Goal: Transaction & Acquisition: Purchase product/service

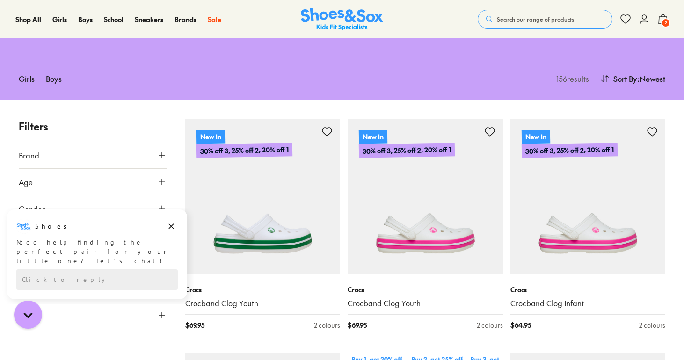
type input "***"
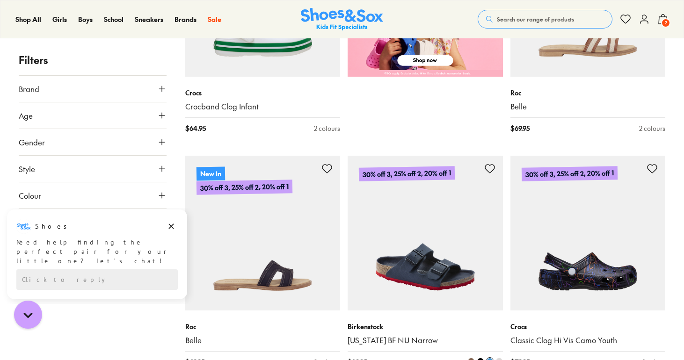
scroll to position [819, 0]
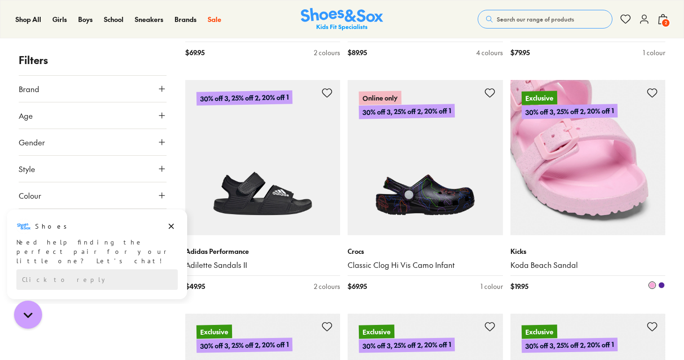
click at [605, 204] on img at bounding box center [587, 157] width 155 height 155
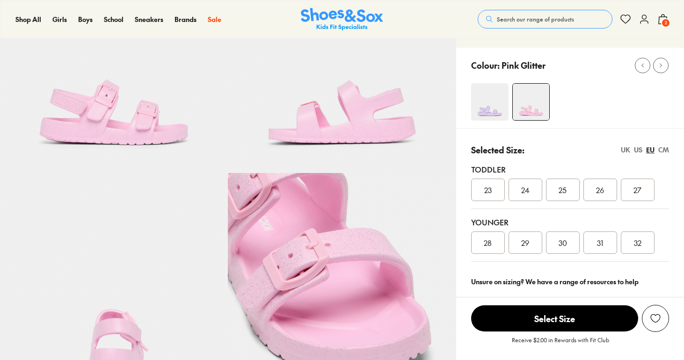
scroll to position [145, 0]
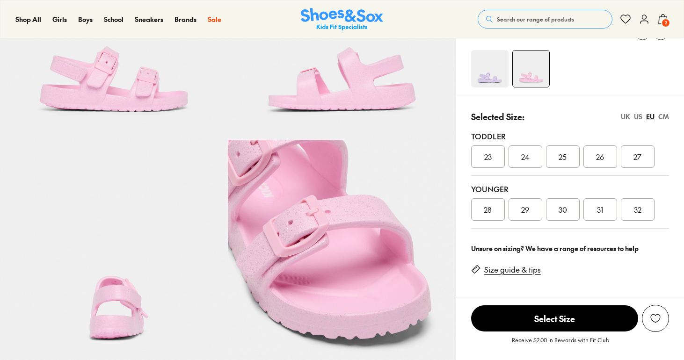
select select "*"
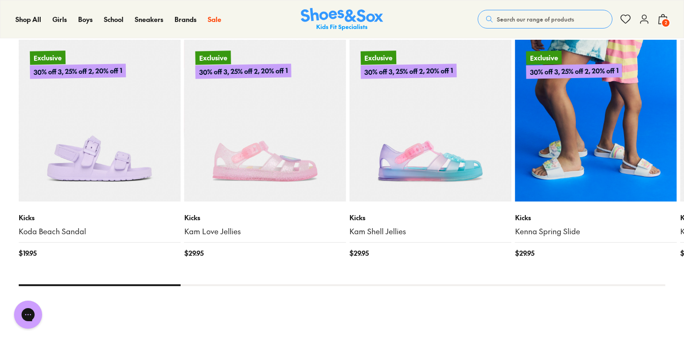
scroll to position [969, 0]
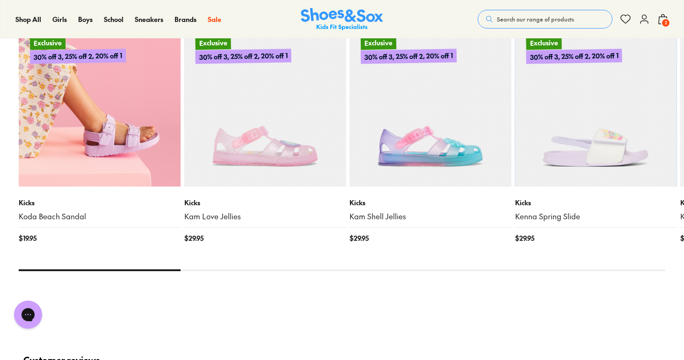
click at [112, 152] on img at bounding box center [100, 106] width 162 height 162
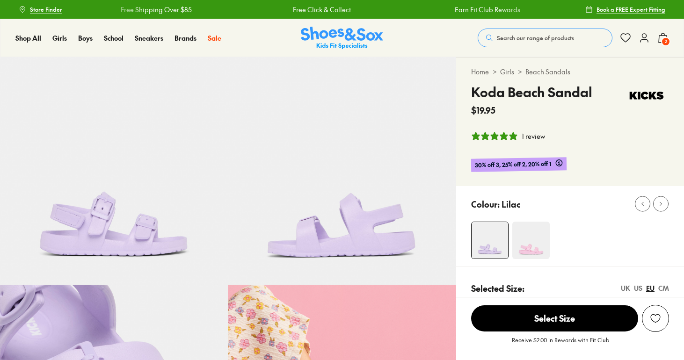
select select "*"
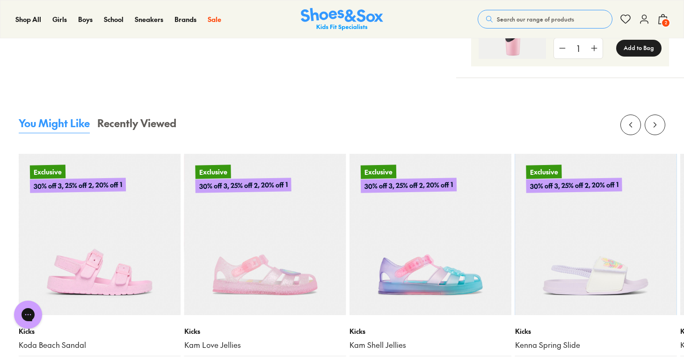
scroll to position [910, 0]
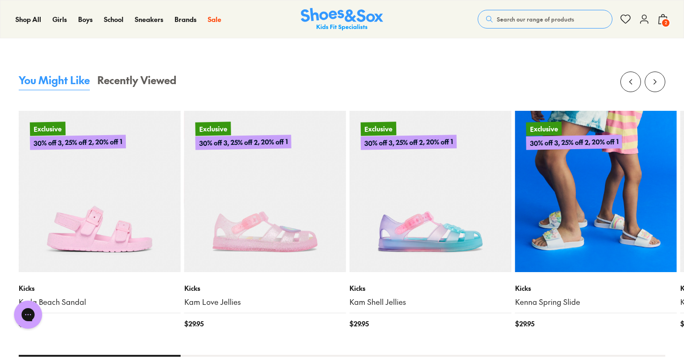
click at [545, 246] on img at bounding box center [596, 192] width 162 height 162
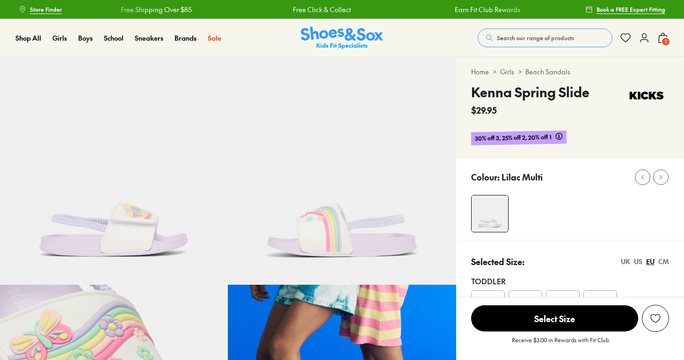
select select "*"
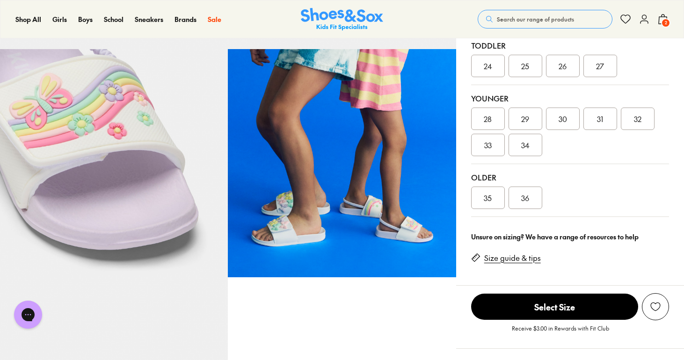
click at [526, 202] on span "36" at bounding box center [525, 197] width 8 height 11
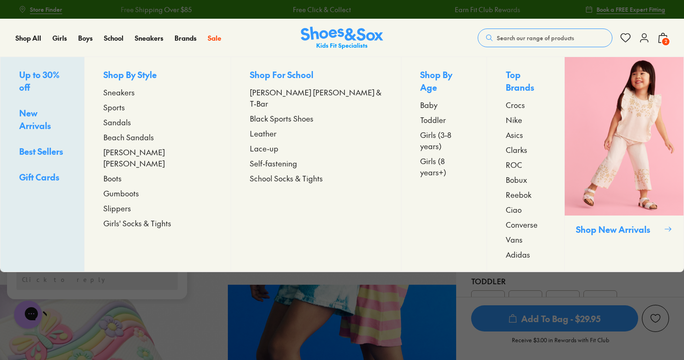
click at [139, 140] on span "Beach Sandals" at bounding box center [128, 136] width 50 height 11
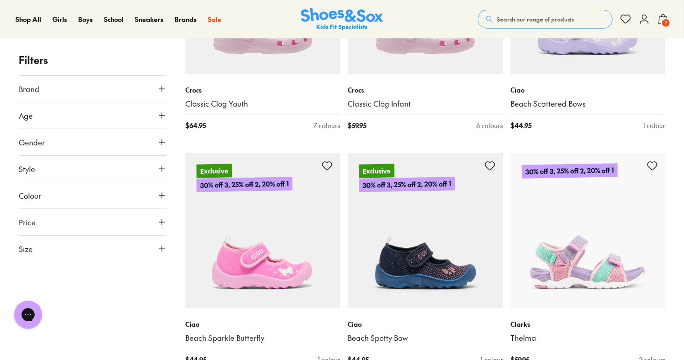
scroll to position [1931, 0]
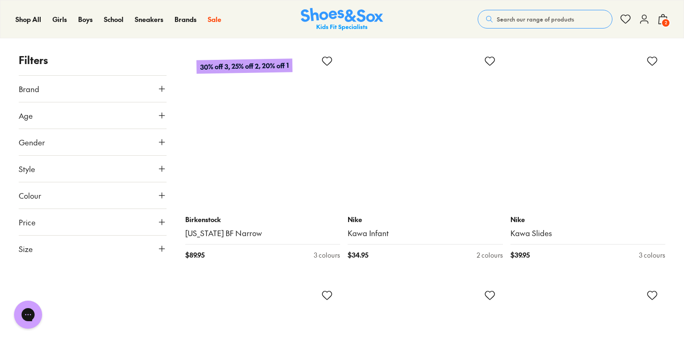
scroll to position [4120, 0]
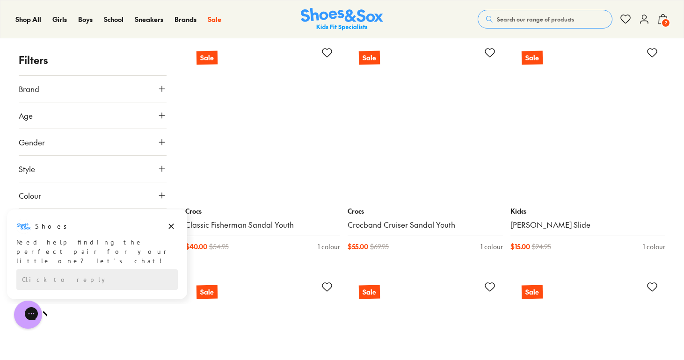
scroll to position [5348, 0]
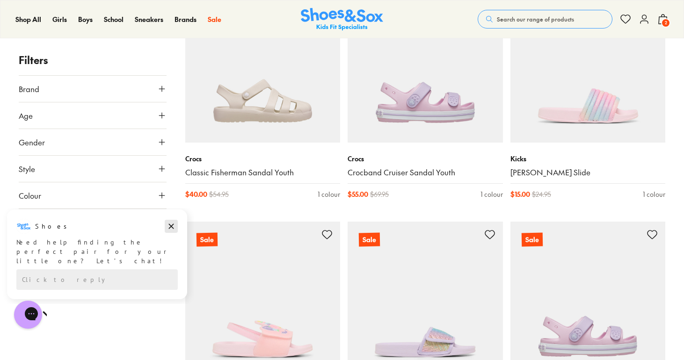
drag, startPoint x: 171, startPoint y: 225, endPoint x: 168, endPoint y: 435, distance: 209.5
click at [171, 225] on icon "Dismiss campaign" at bounding box center [171, 226] width 5 height 5
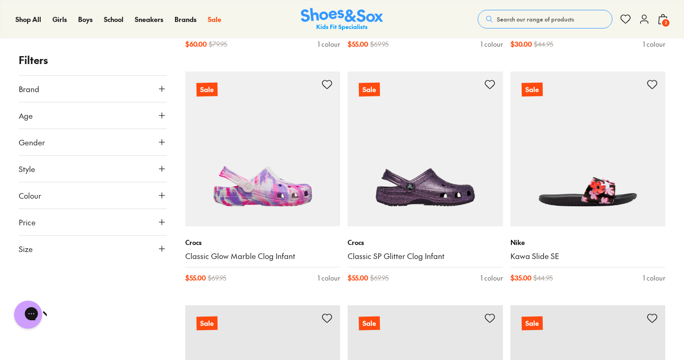
scroll to position [7109, 0]
